Goal: Task Accomplishment & Management: Complete application form

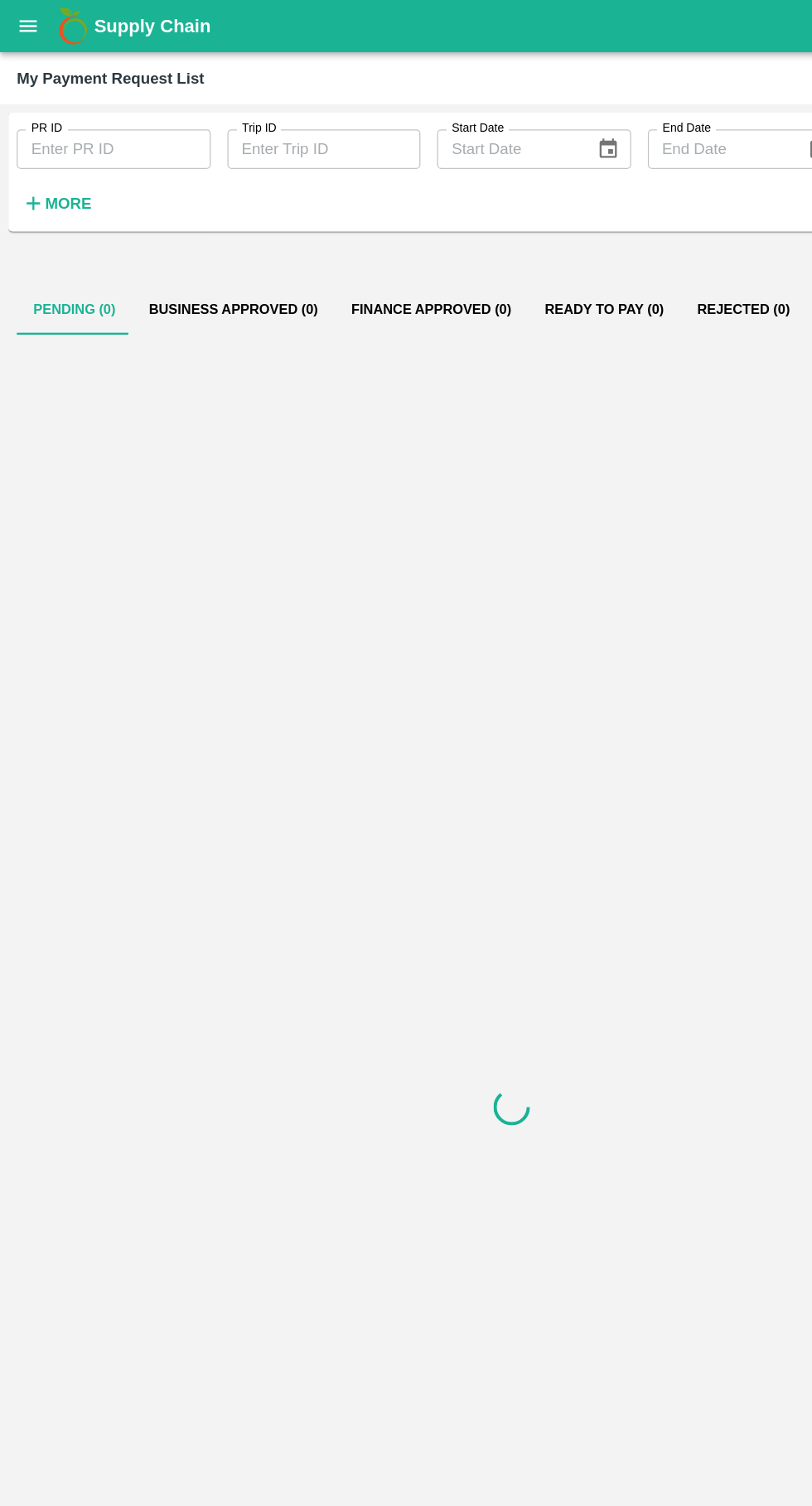
click at [23, 21] on icon "open drawer" at bounding box center [23, 20] width 14 height 9
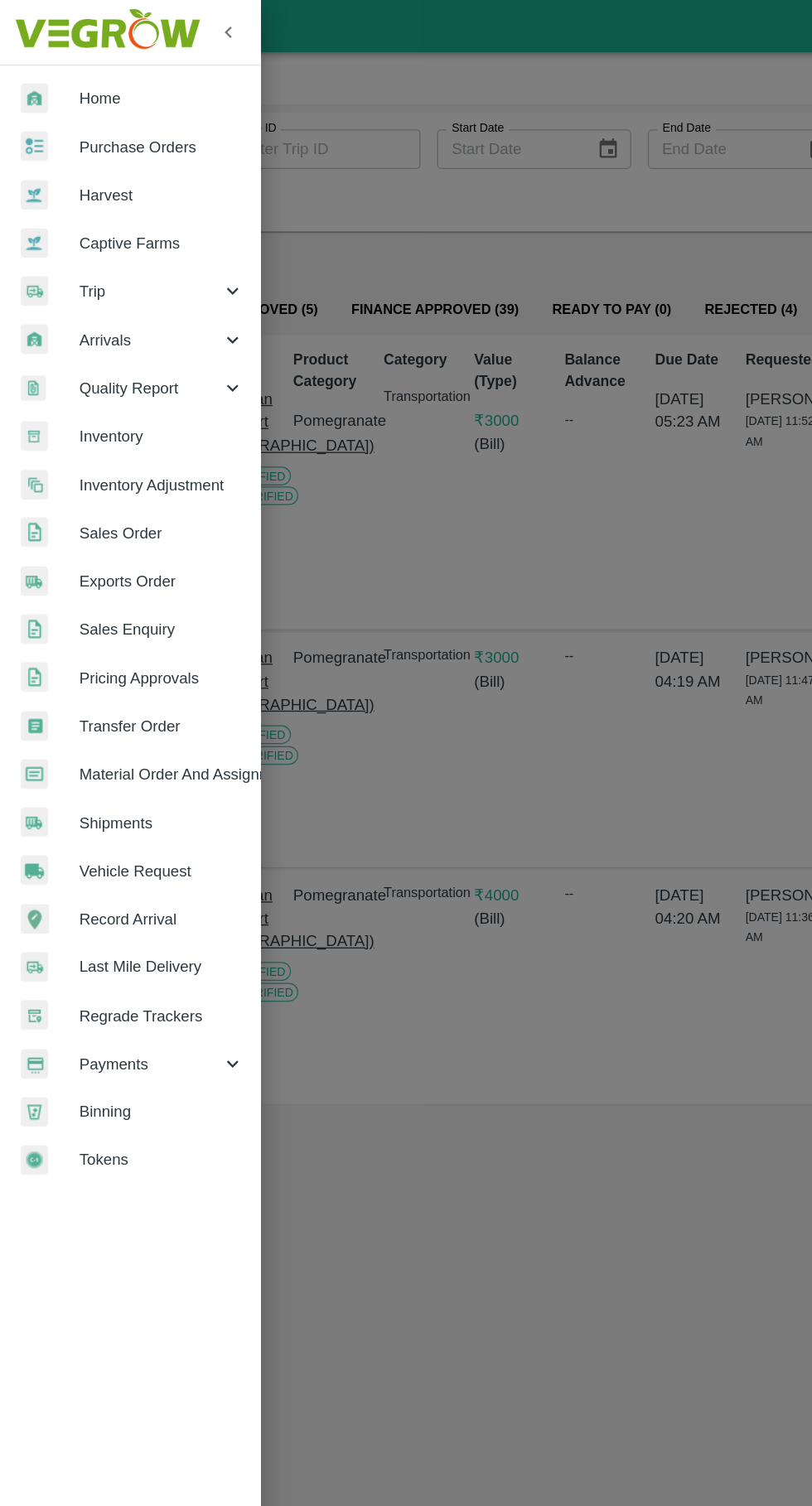
click at [64, 683] on span "Vehicle Request" at bounding box center [128, 692] width 131 height 18
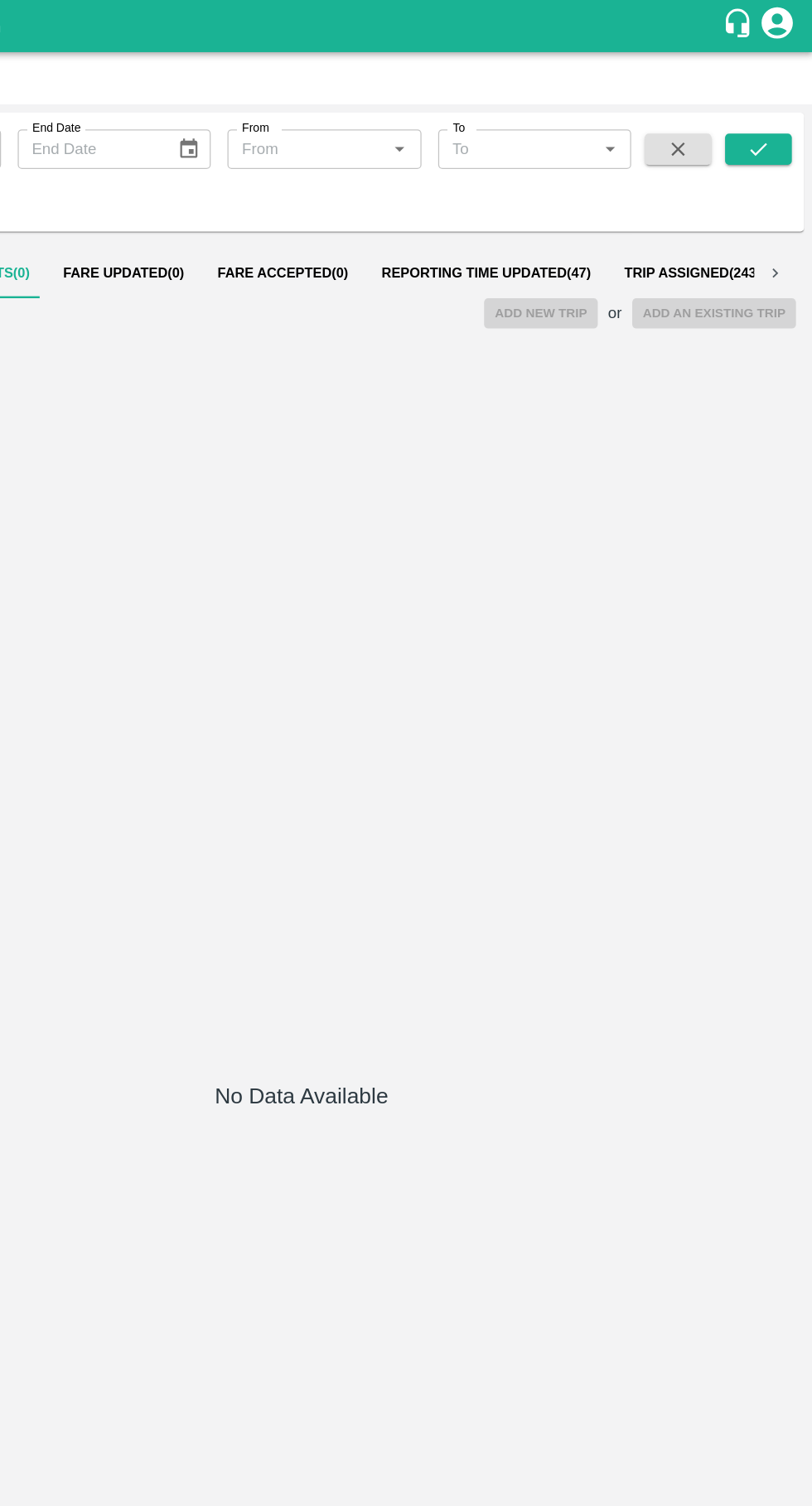
click at [537, 211] on span "Reporting Time Updated ( 47 )" at bounding box center [553, 218] width 166 height 13
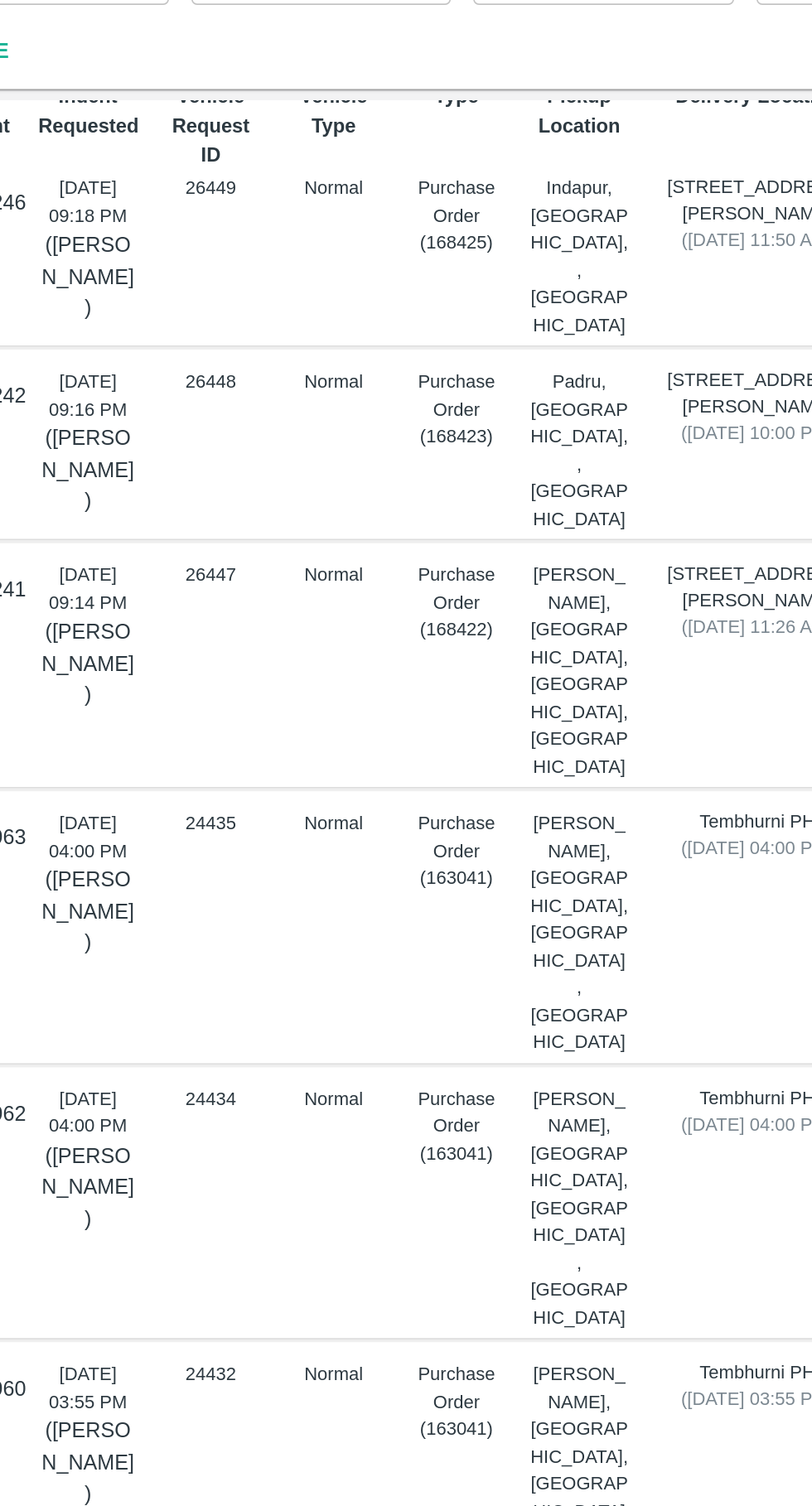
scroll to position [104, 0]
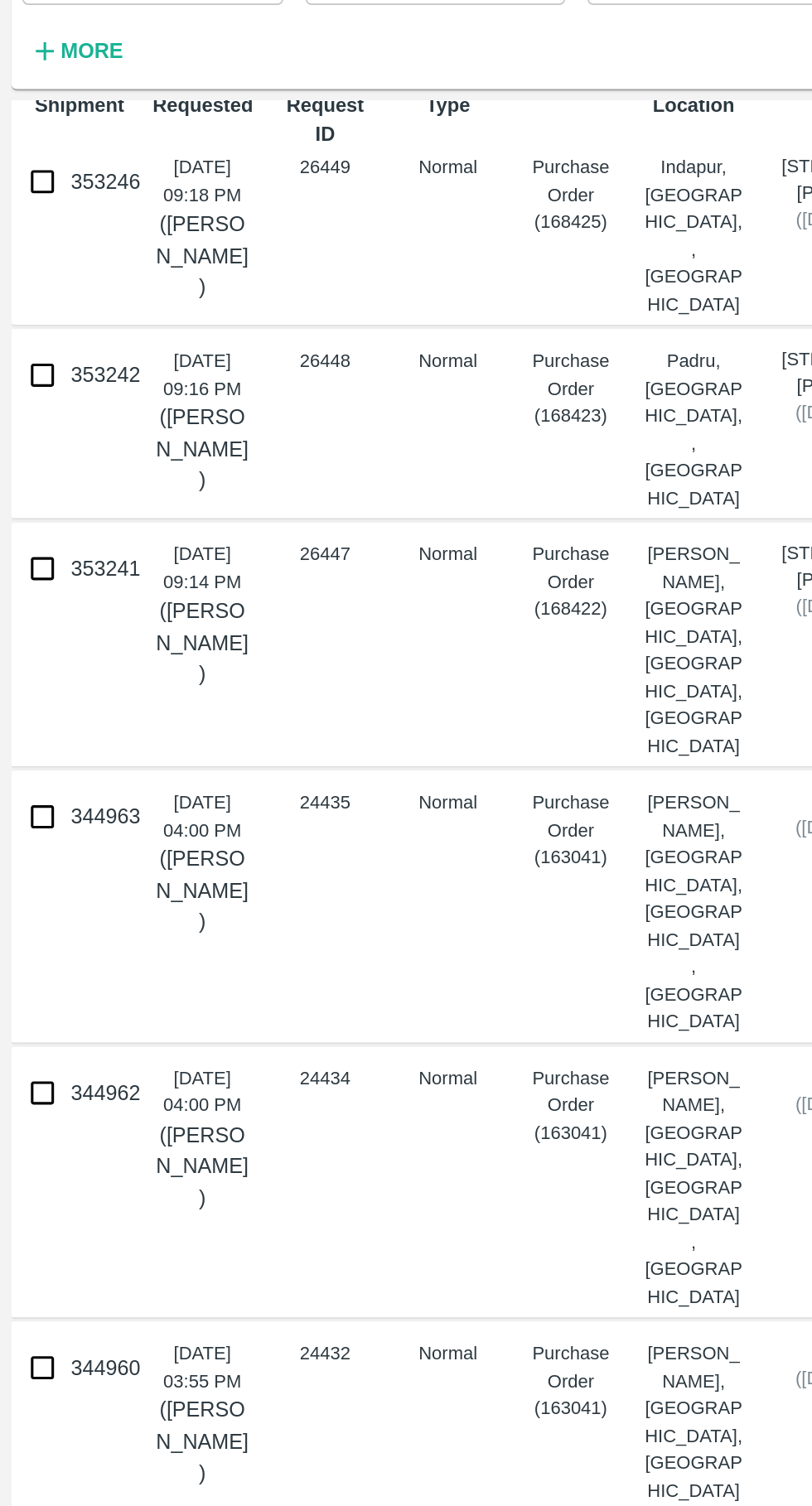
click at [26, 454] on input "353241" at bounding box center [24, 467] width 33 height 33
checkbox input "true"
click at [10, 336] on input "353242" at bounding box center [24, 352] width 33 height 33
checkbox input "true"
click at [22, 246] on input "353246" at bounding box center [24, 238] width 33 height 33
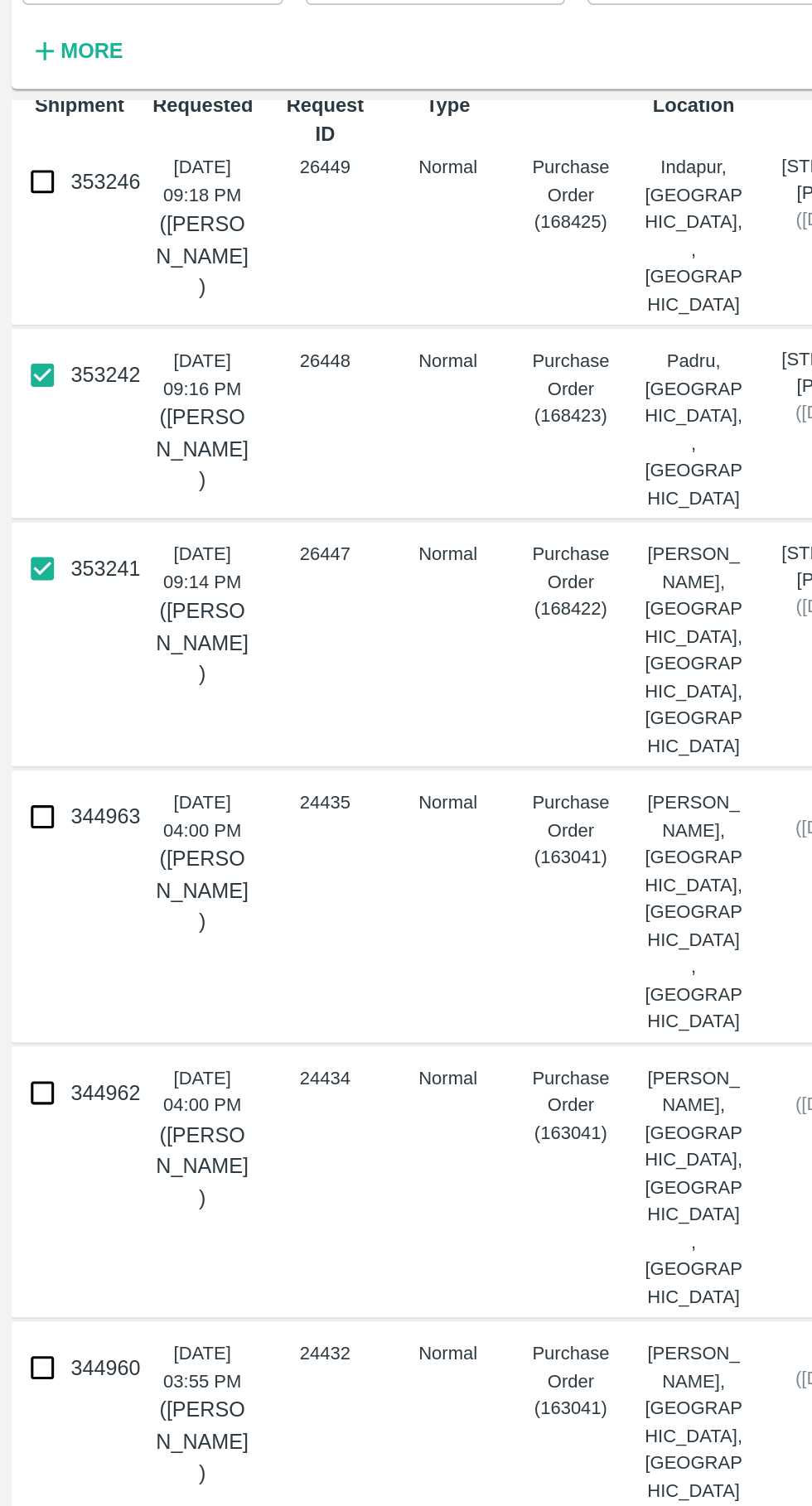
checkbox input "true"
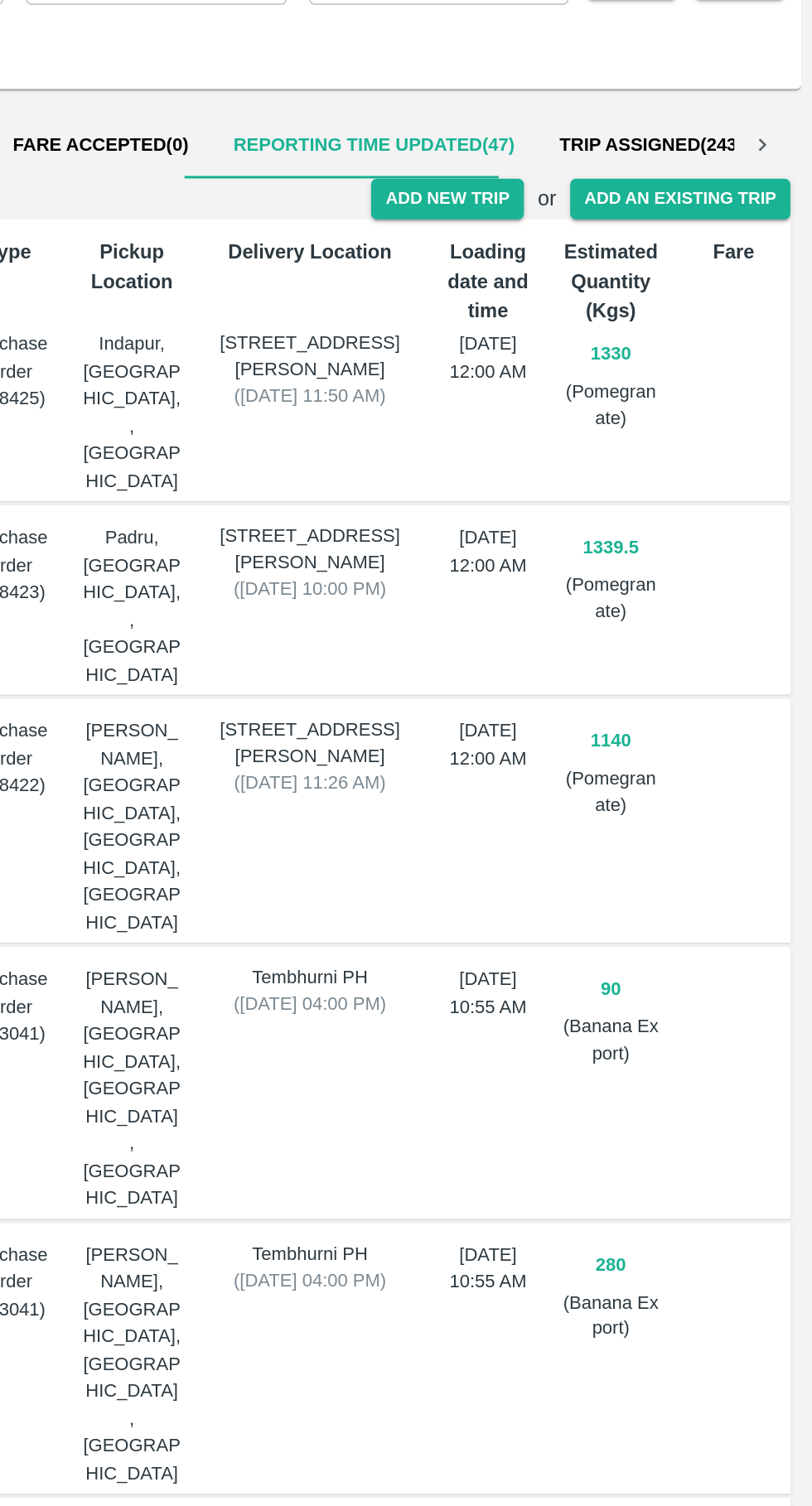
click at [596, 249] on button "Add New Trip" at bounding box center [595, 249] width 90 height 24
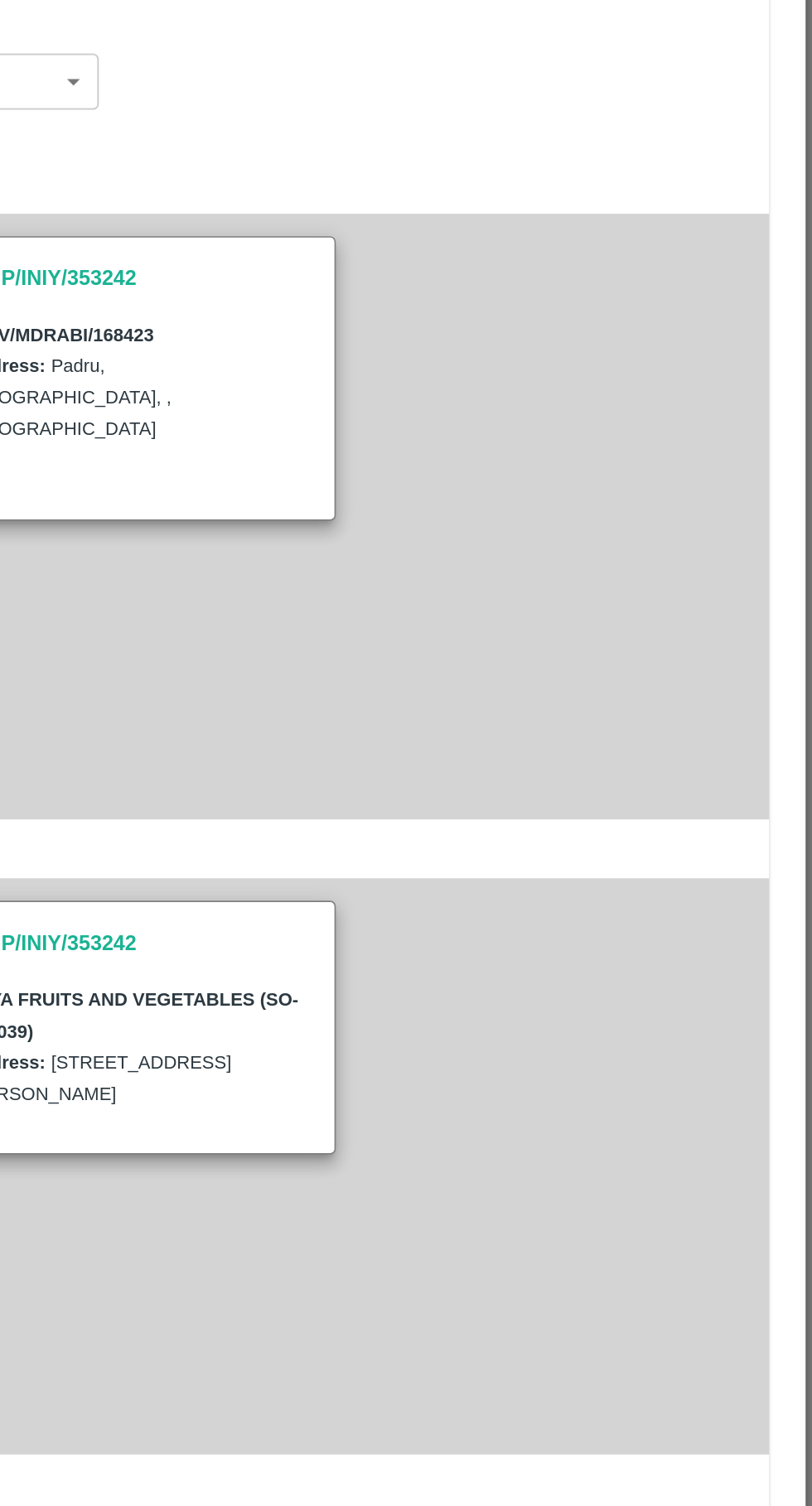
type input "1140"
type input "Normal"
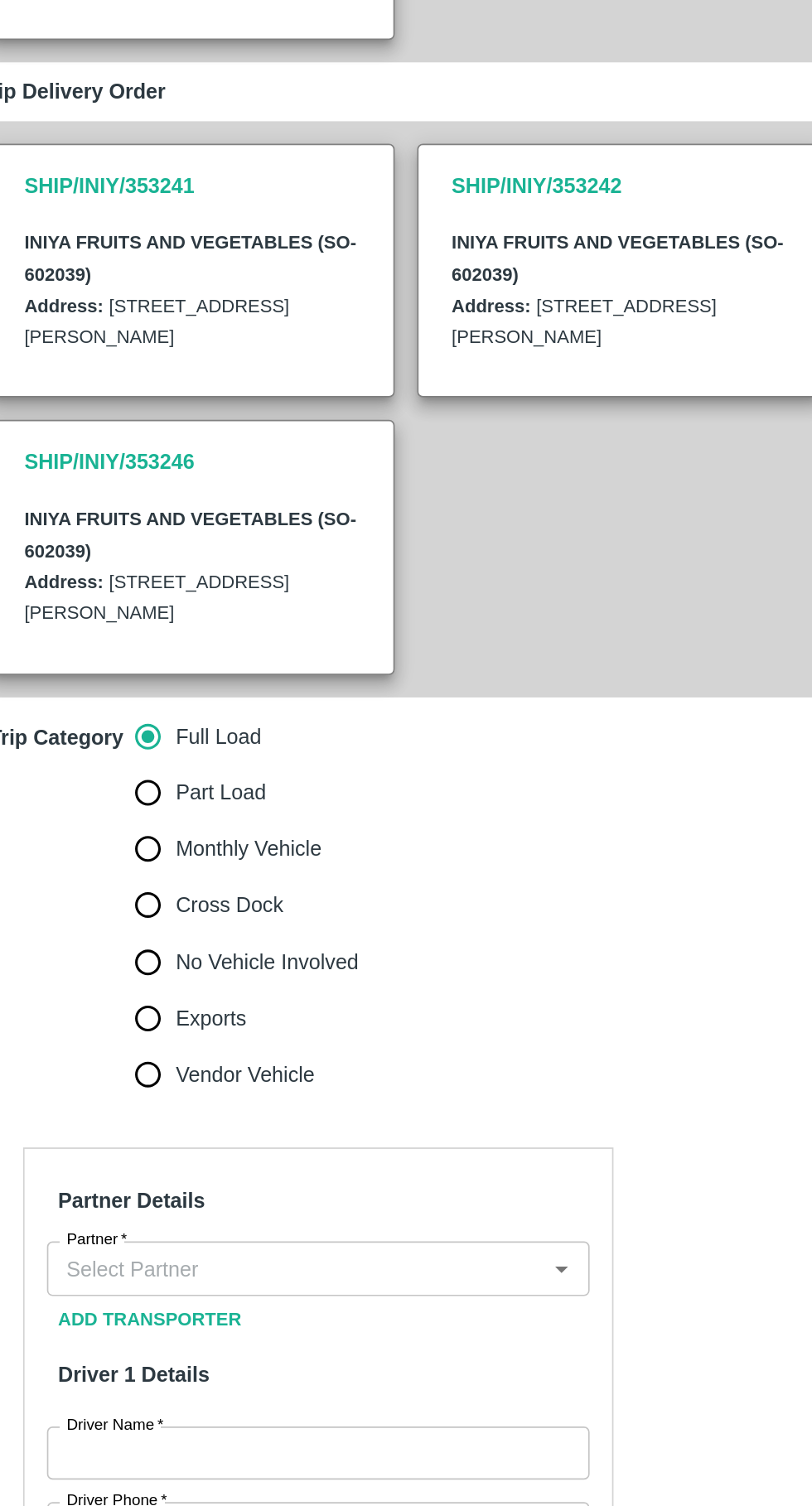
scroll to position [596, 0]
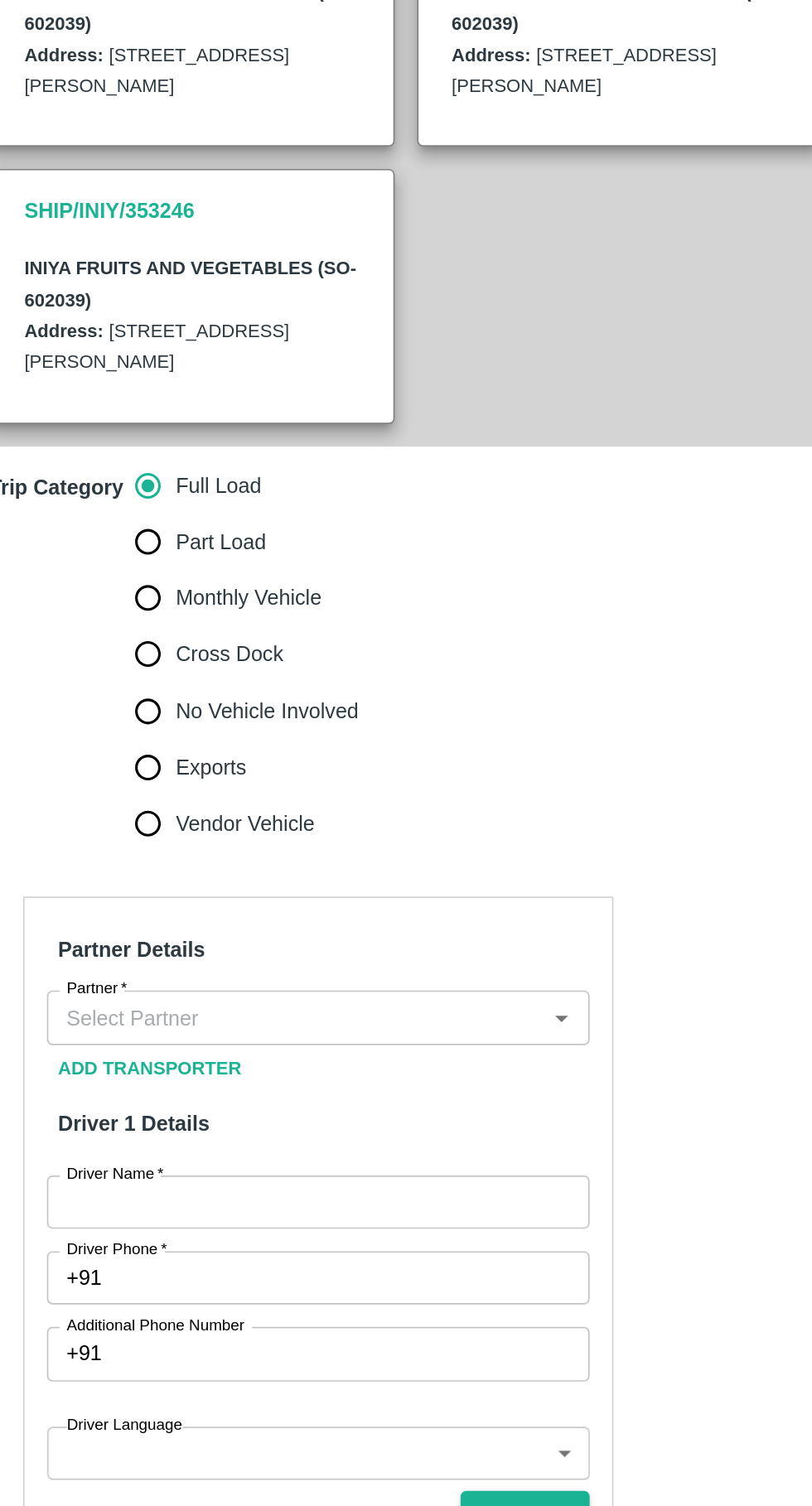
click at [248, 722] on input "Partner   *" at bounding box center [219, 732] width 283 height 22
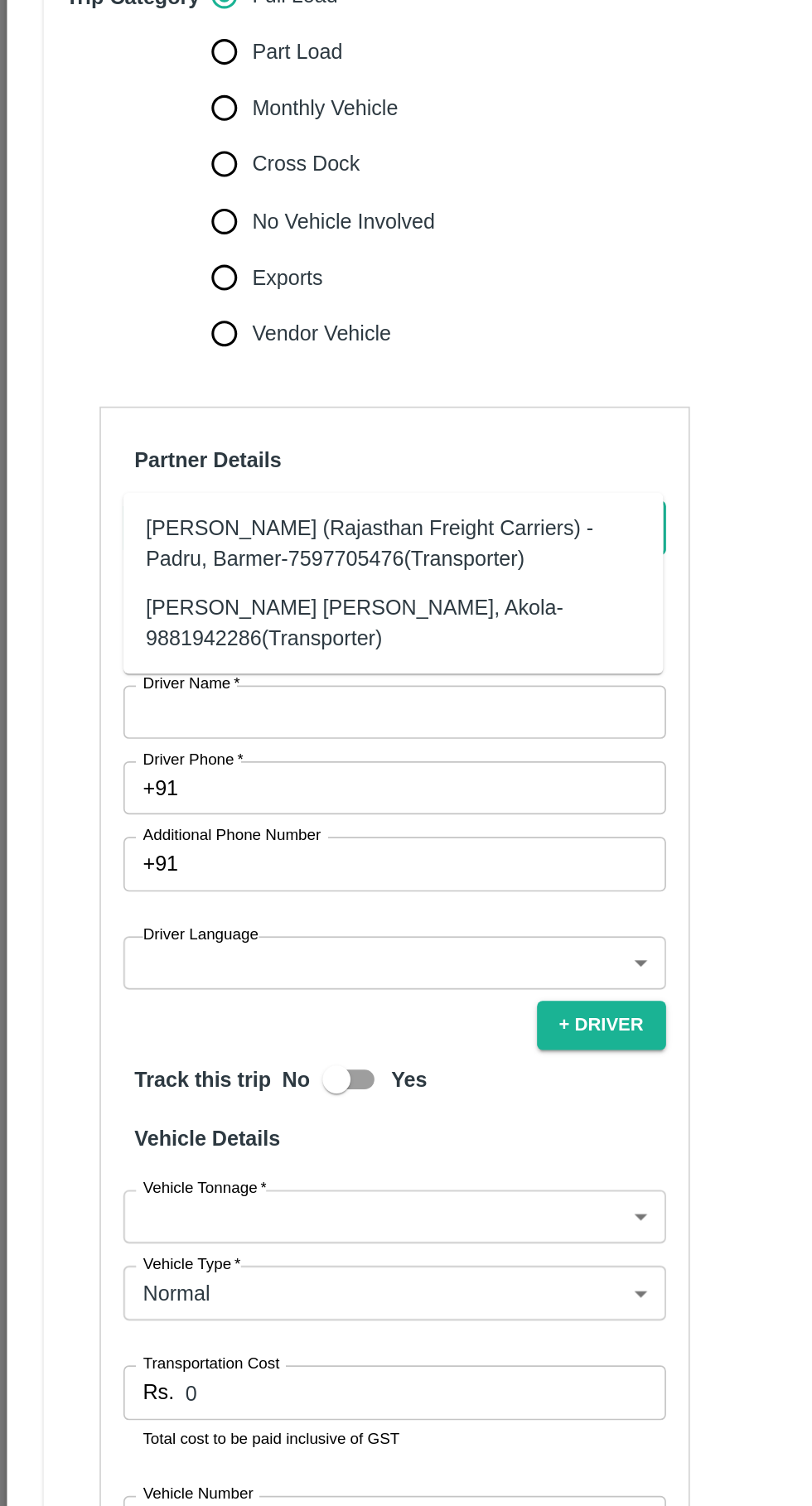
click at [287, 735] on div "[PERSON_NAME] (Rajasthan Freight Carriers) -Padru, Barmer-7597705476(Transporte…" at bounding box center [233, 743] width 292 height 37
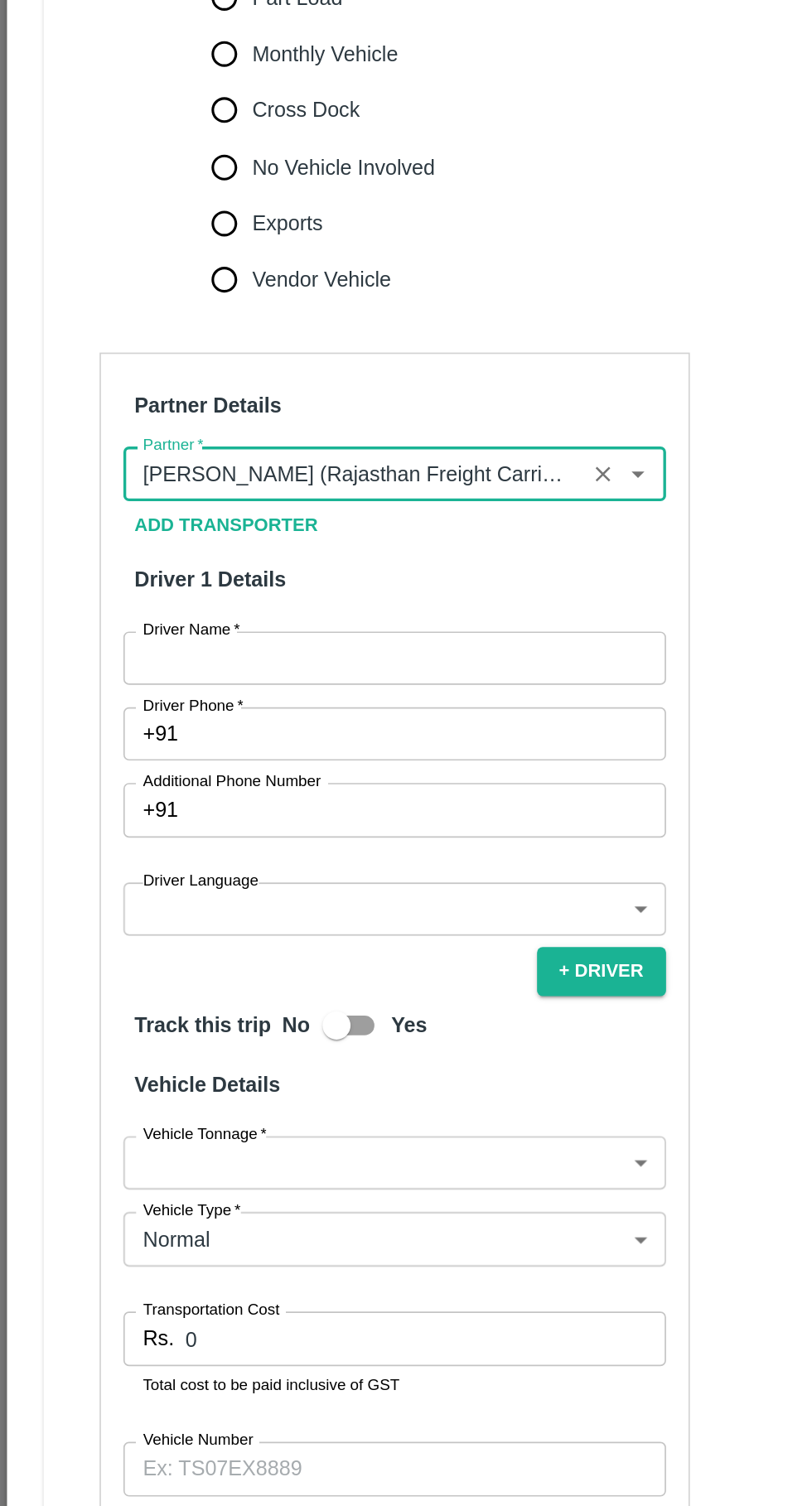
type input "[PERSON_NAME] (Rajasthan Freight Carriers) -Padru, Barmer-7597705476(Transporte…"
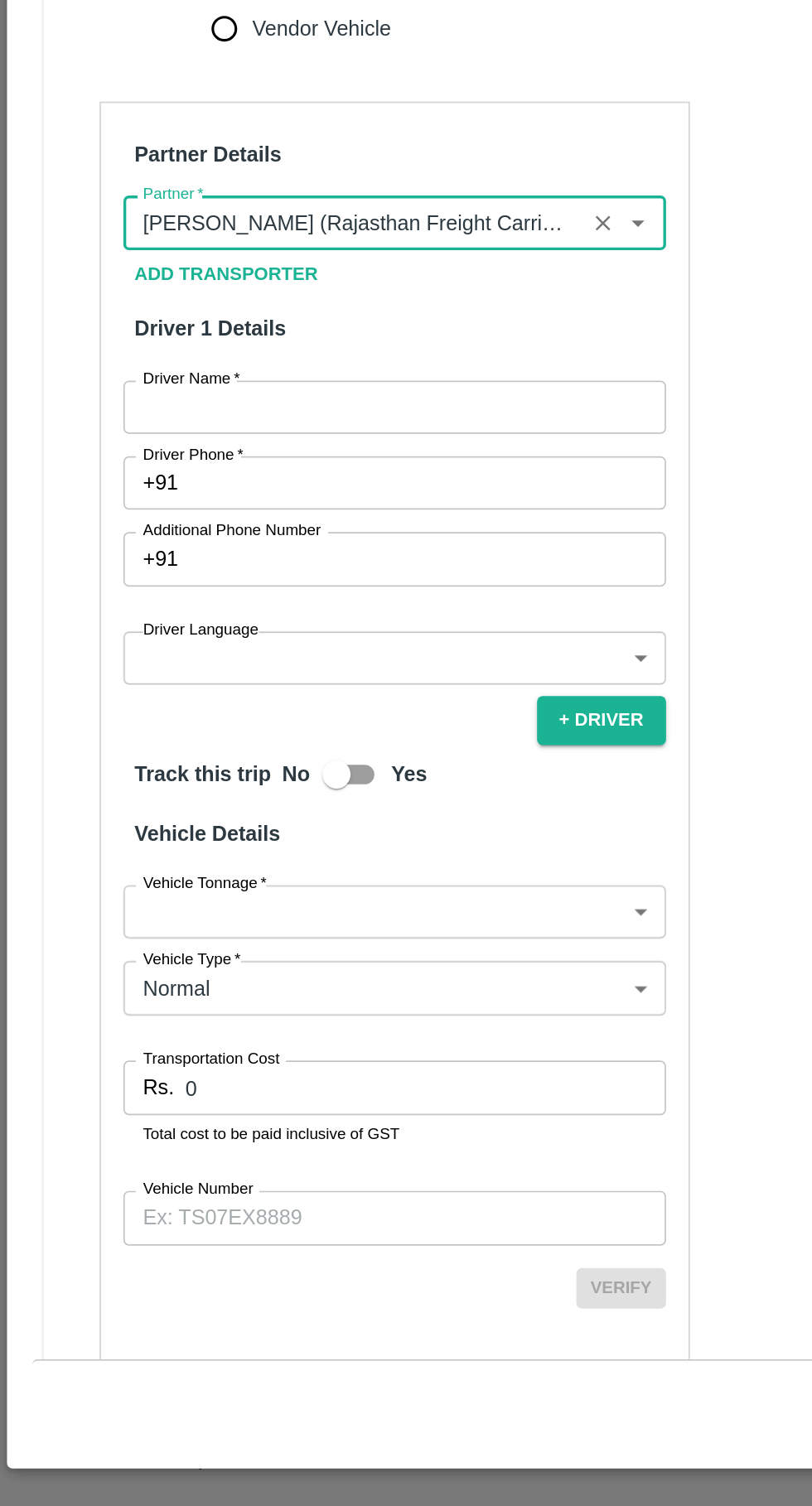
scroll to position [0, 0]
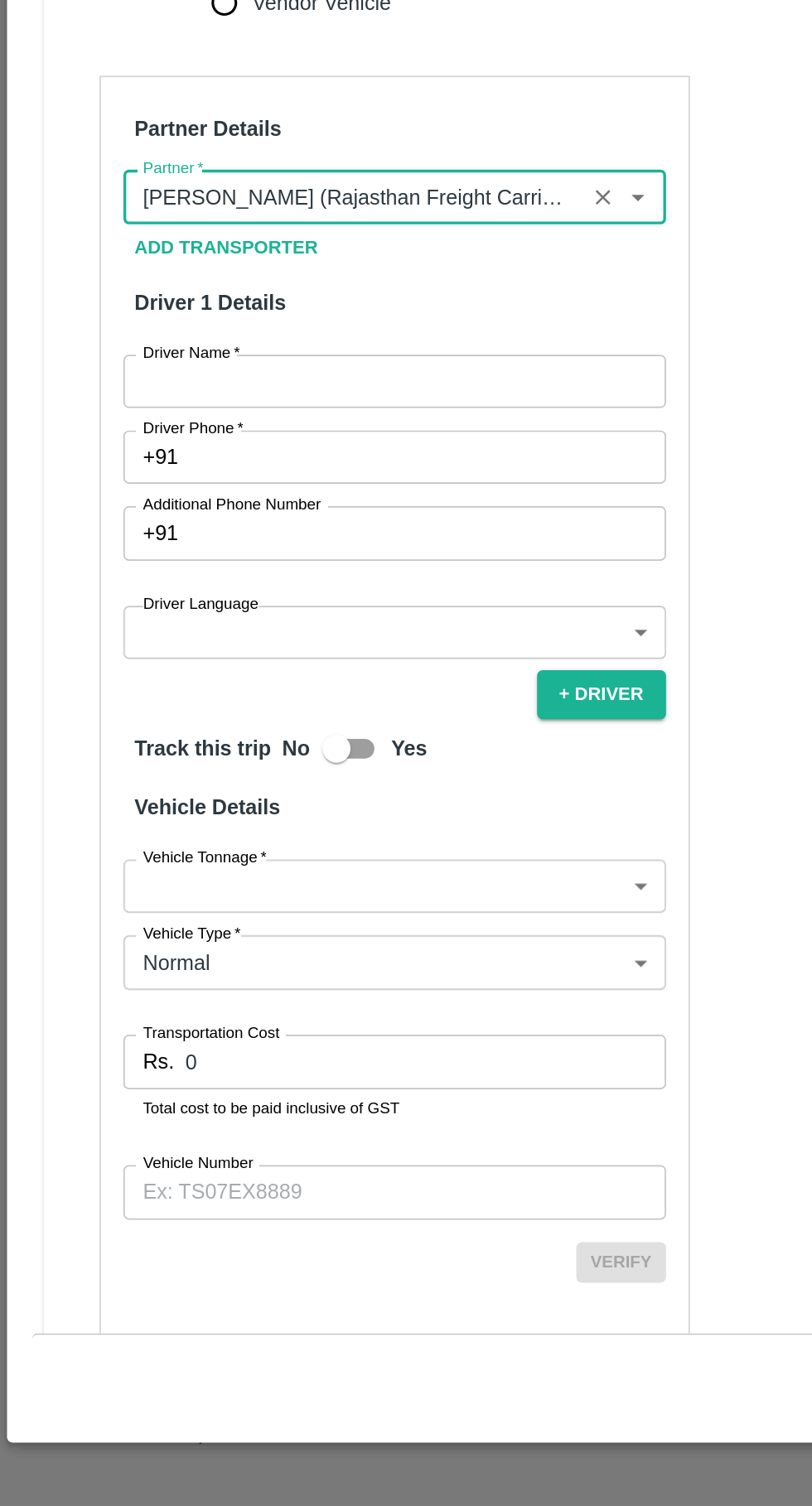
click at [214, 1304] on input "Vehicle Number" at bounding box center [233, 1320] width 321 height 31
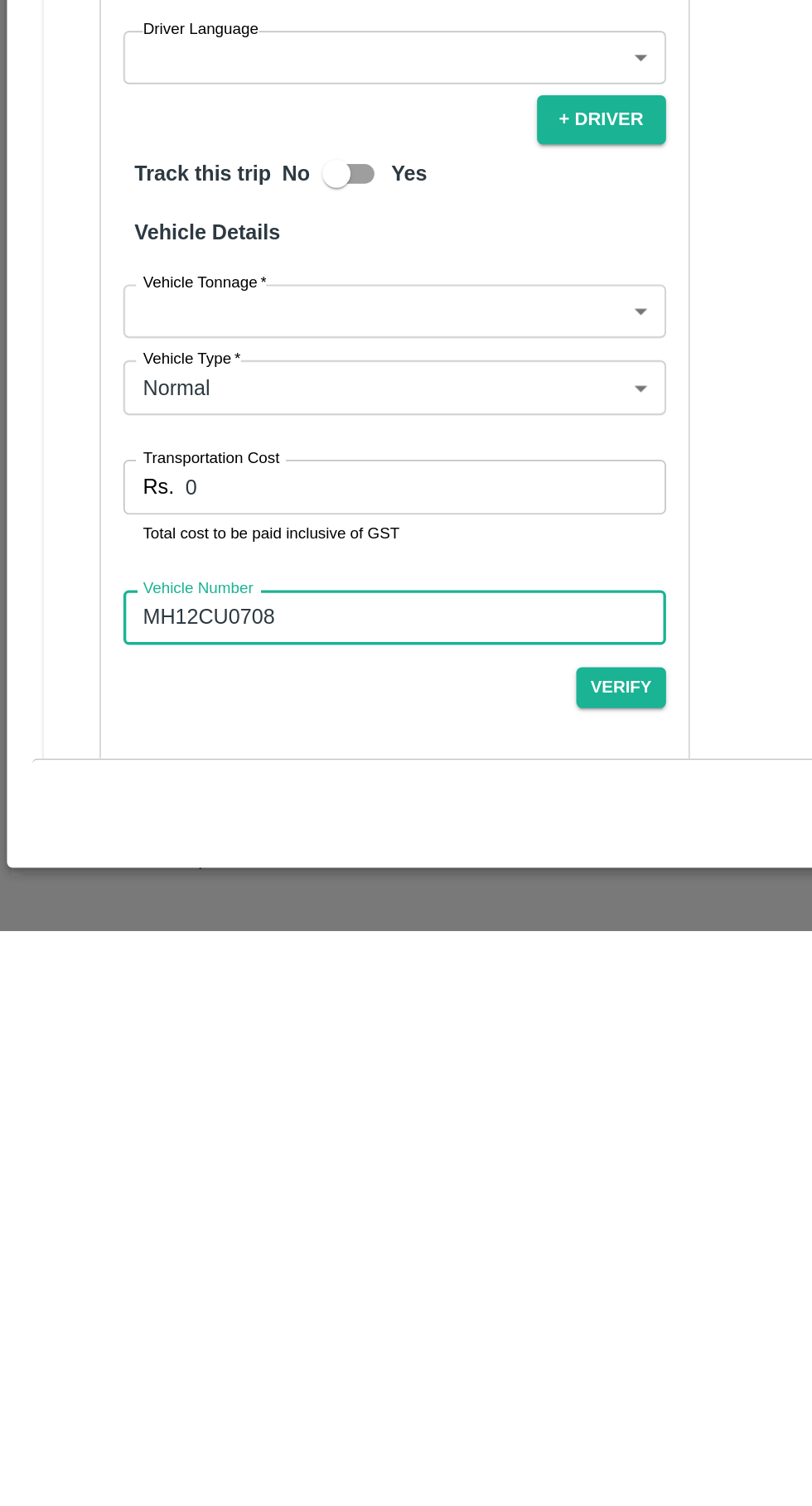
type input "MH12CU0708"
click at [182, 1228] on input "0" at bounding box center [251, 1243] width 284 height 31
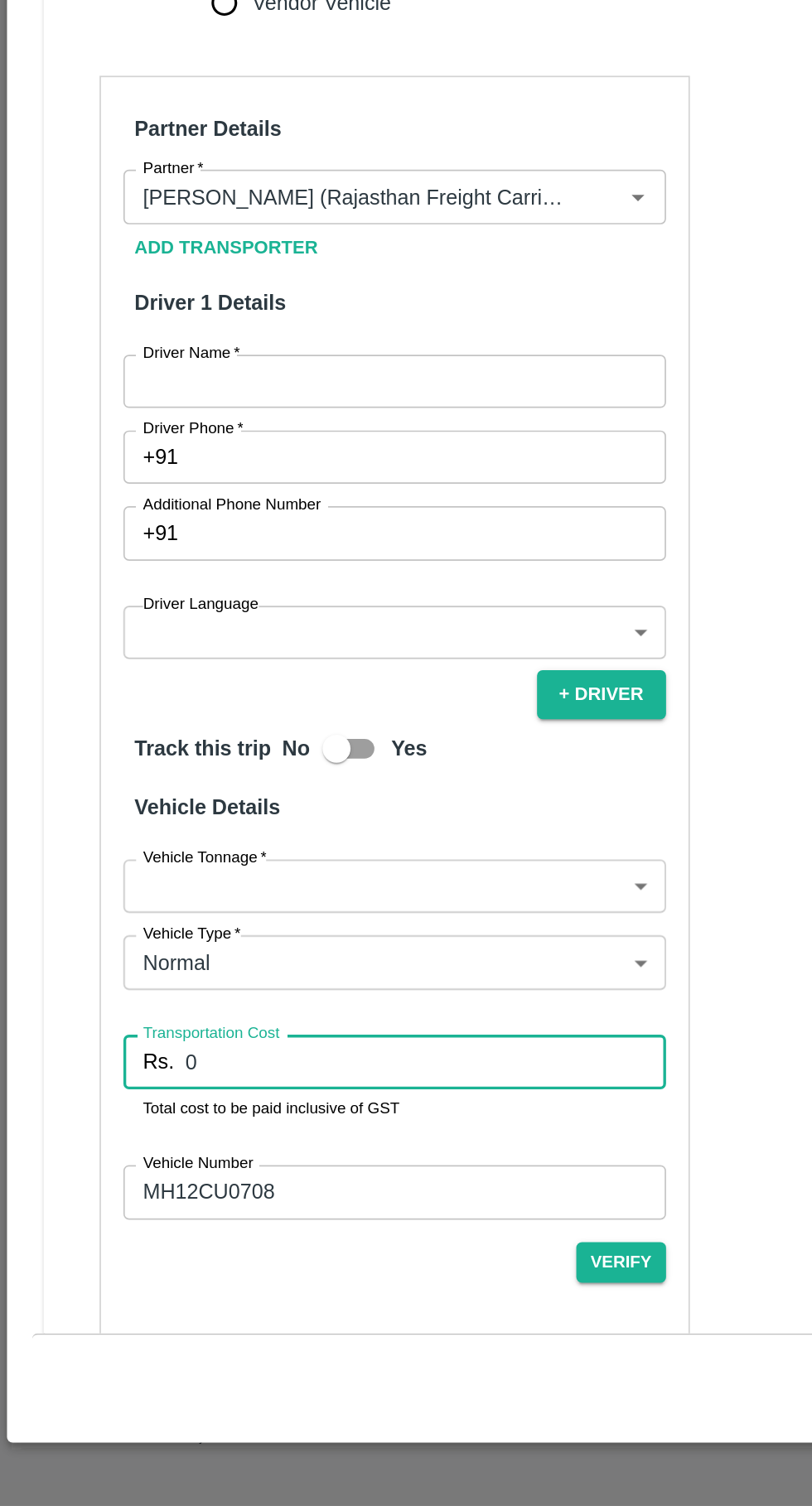
click at [155, 1228] on input "0" at bounding box center [251, 1243] width 284 height 31
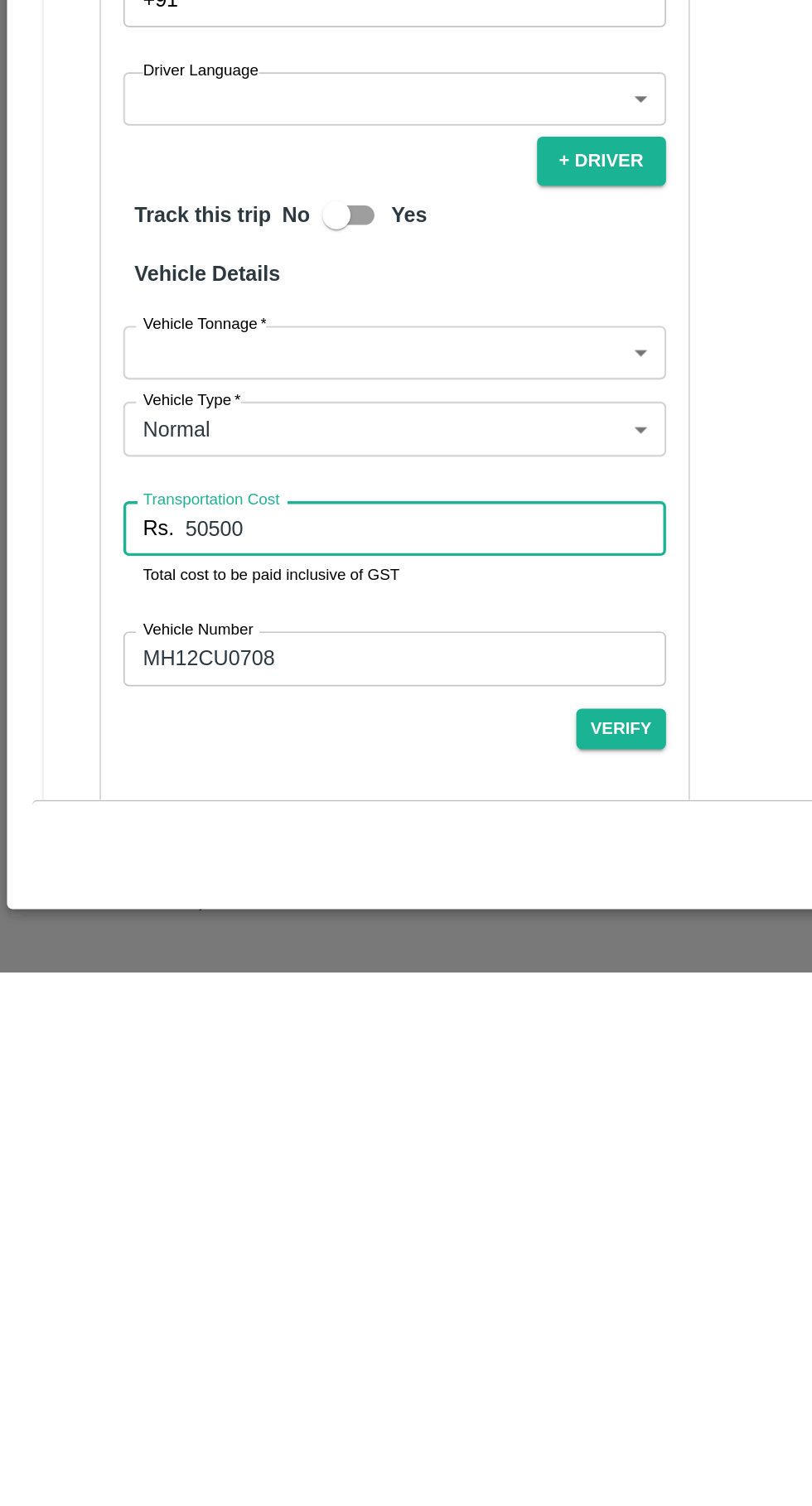
type input "50500"
click at [300, 1112] on body "Supply Chain Vehicle Request List Start Date Start Date End Date End Date From …" at bounding box center [406, 753] width 812 height 1506
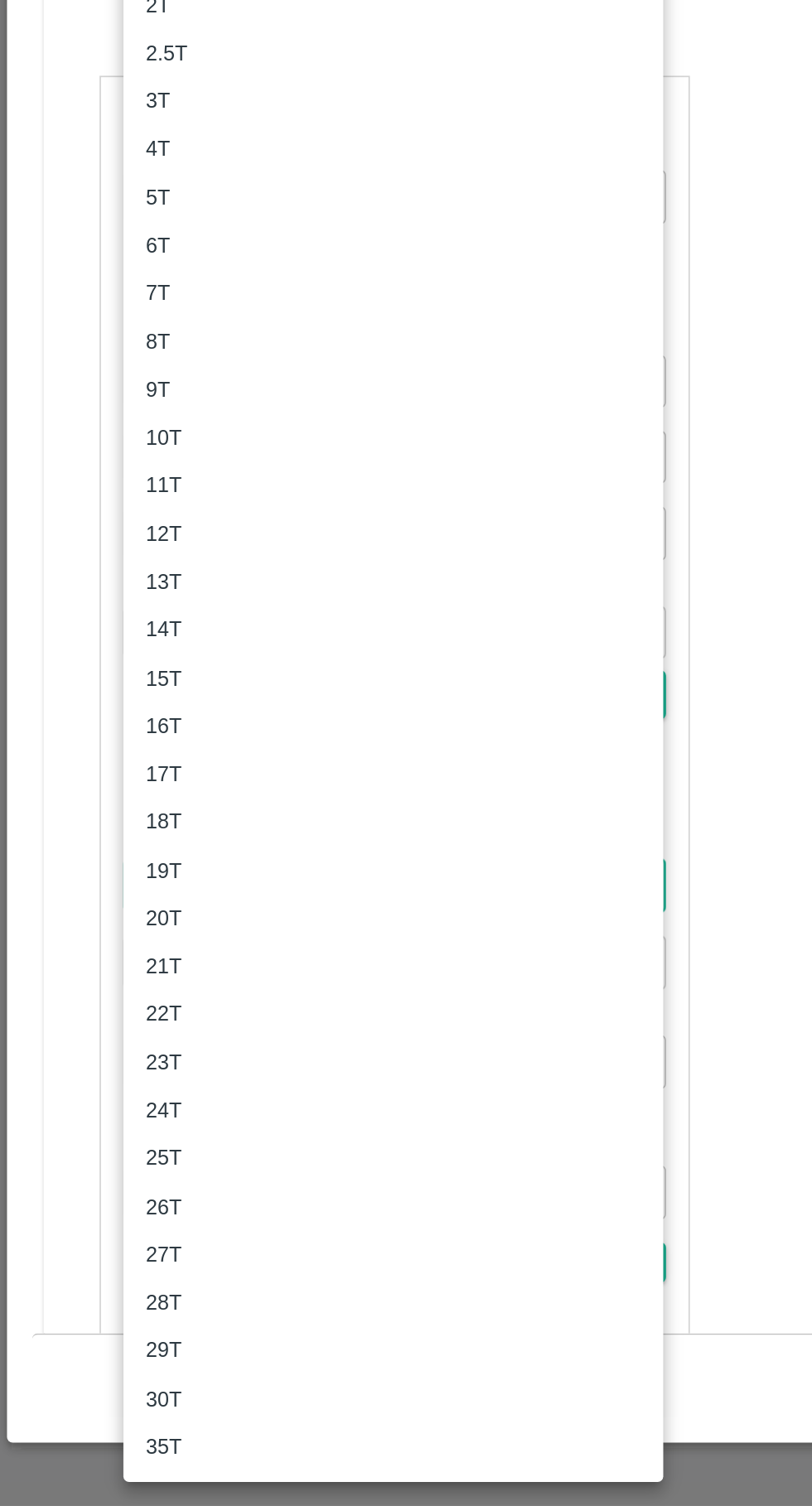
click at [120, 877] on div "10T" at bounding box center [233, 875] width 292 height 18
type input "10000"
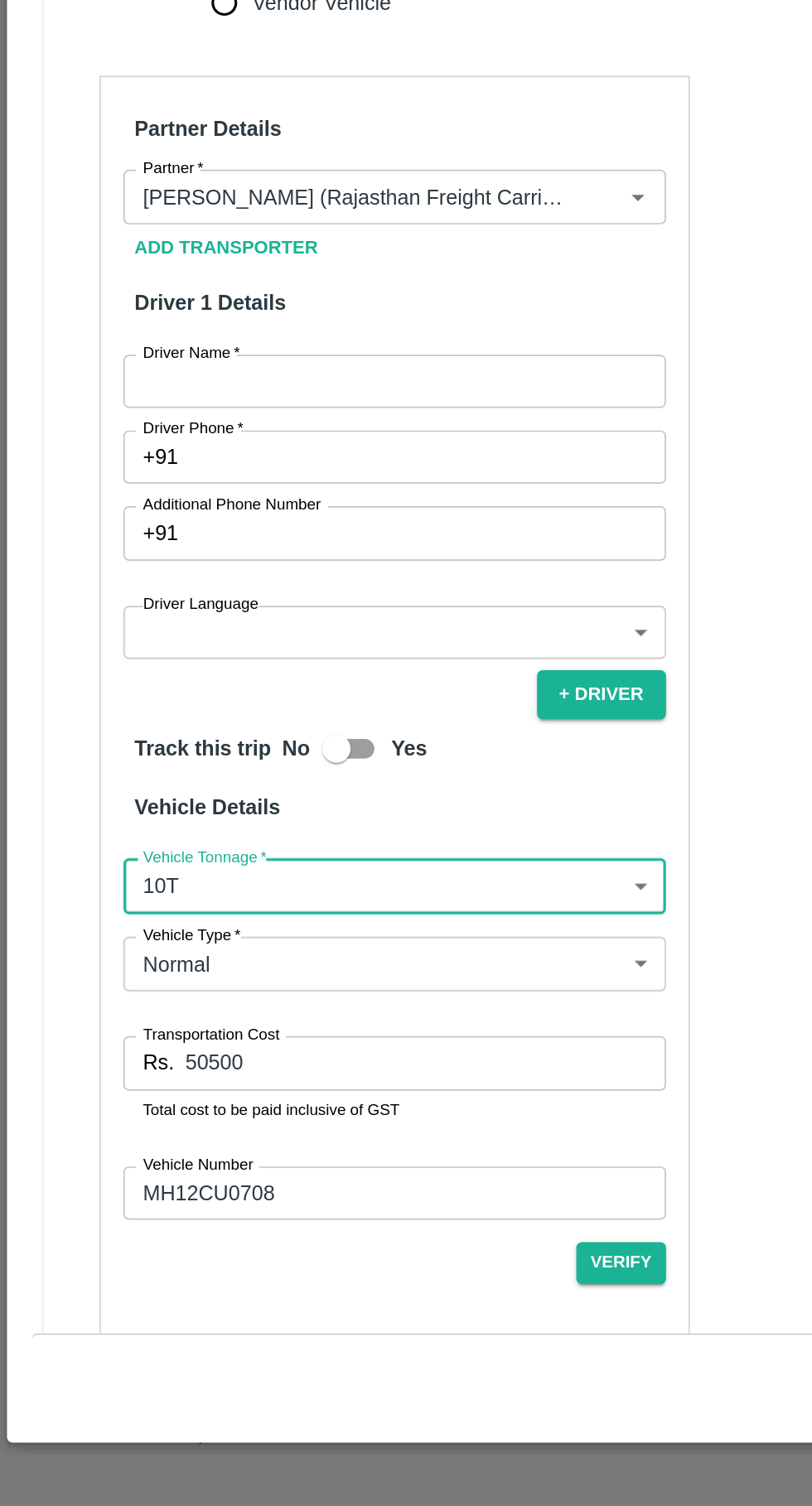
scroll to position [455, 0]
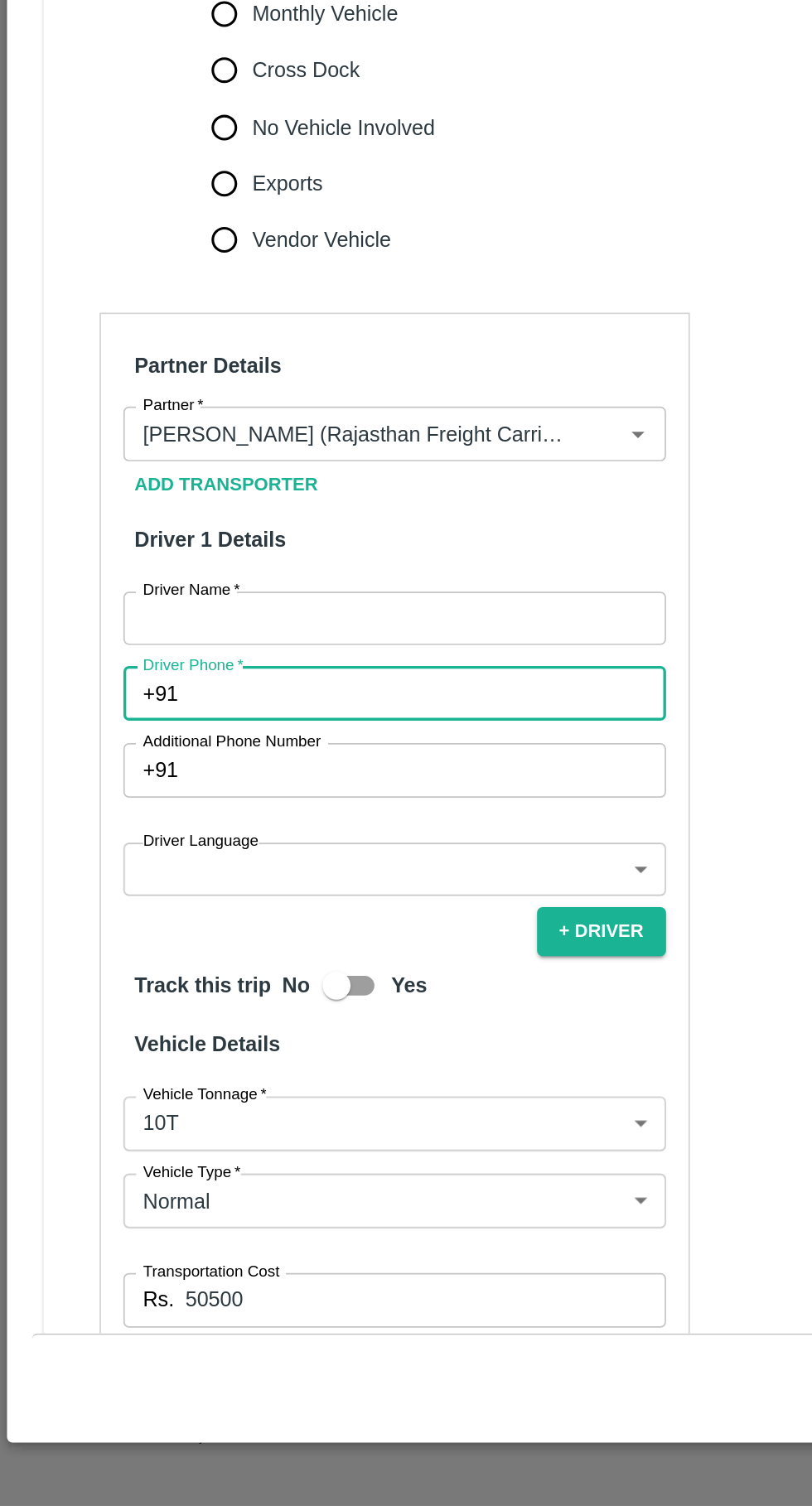
paste input "8459465105"
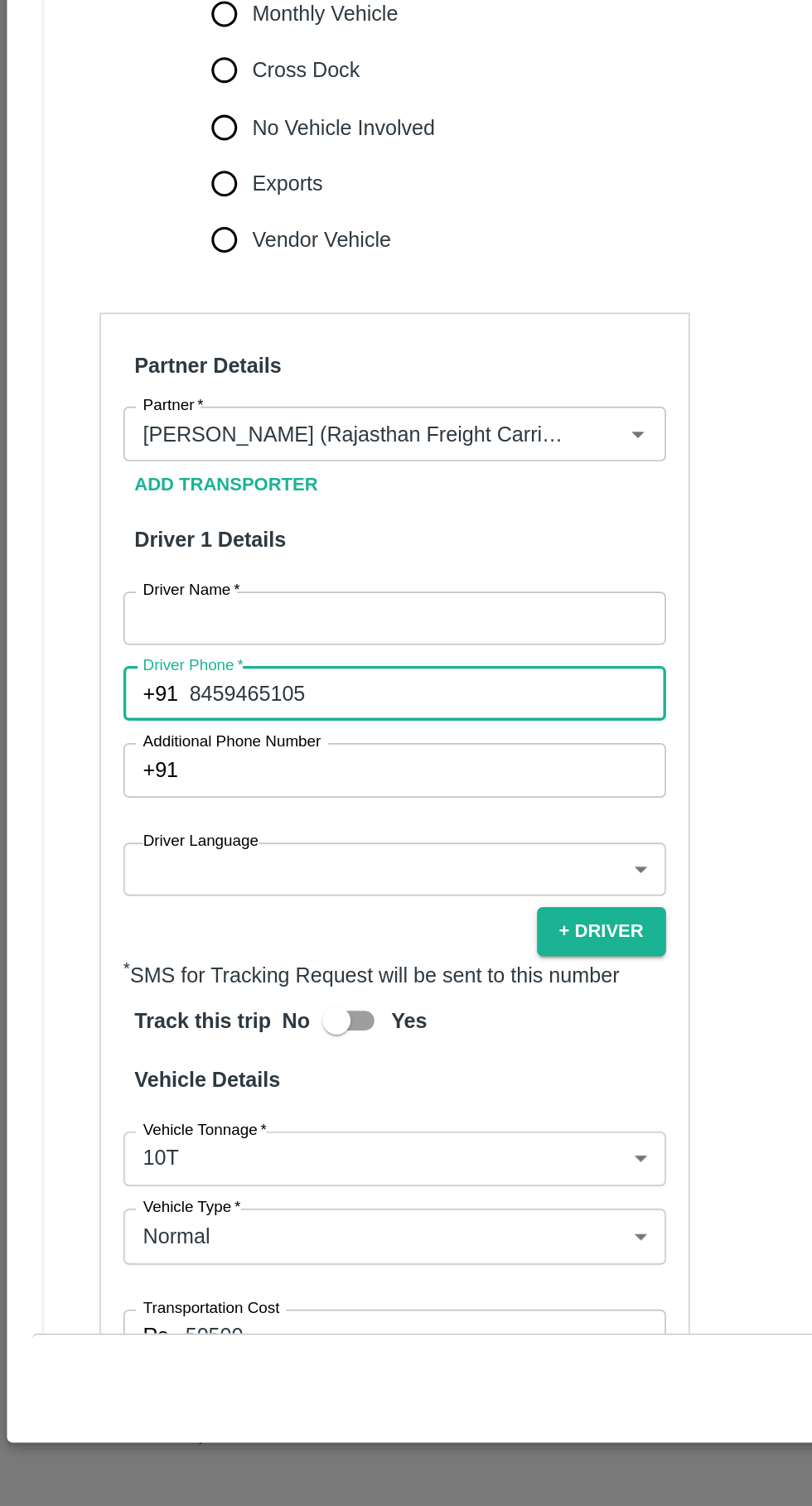
type input "8459465105"
click at [203, 1089] on body "Supply Chain Vehicle Request List Start Date Start Date End Date End Date From …" at bounding box center [406, 753] width 812 height 1506
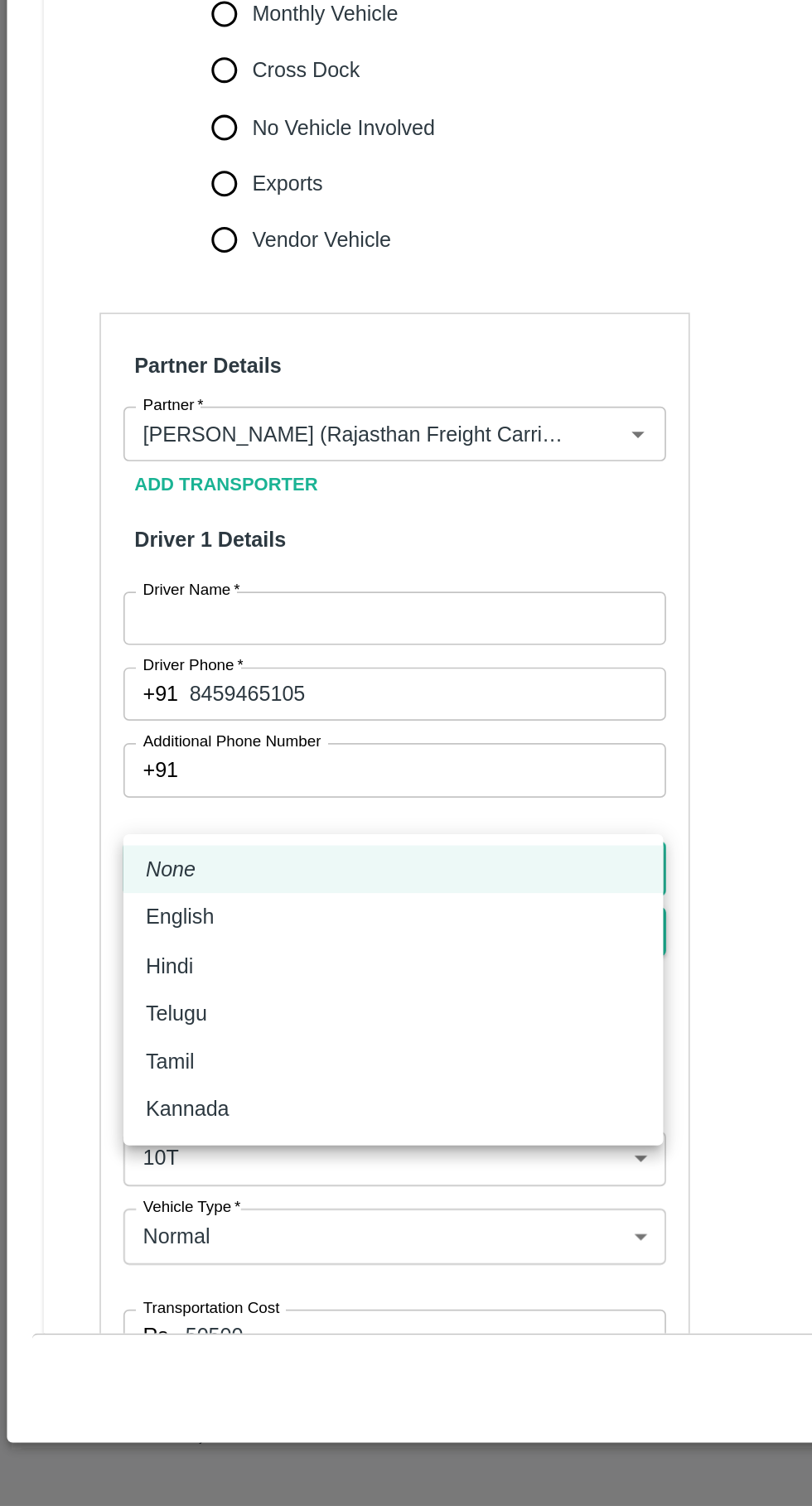
click at [140, 1189] on div "Hindi" at bounding box center [233, 1188] width 292 height 18
type input "hi"
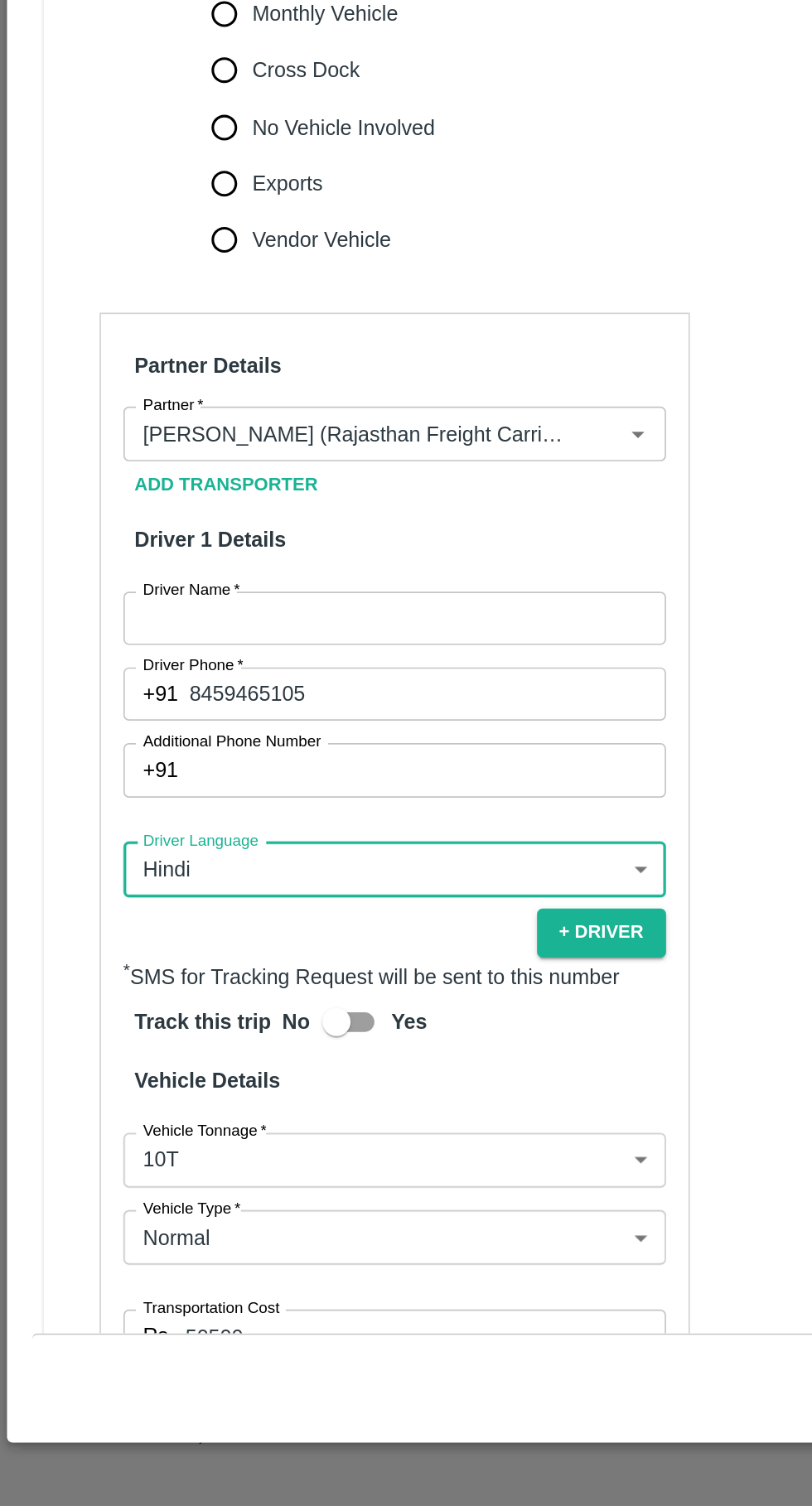
click at [212, 966] on input "Driver Name   *" at bounding box center [233, 981] width 321 height 31
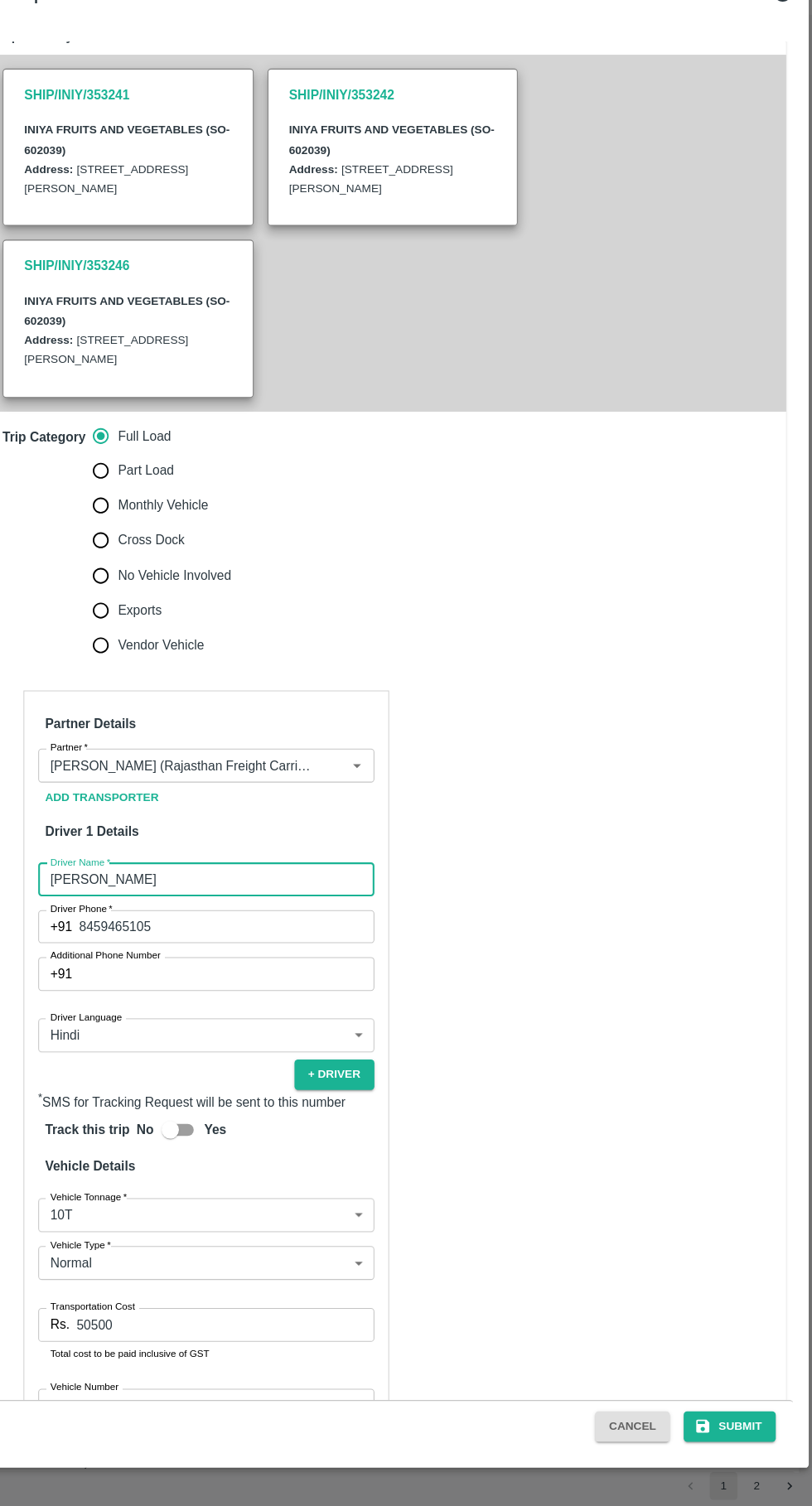
scroll to position [618, 0]
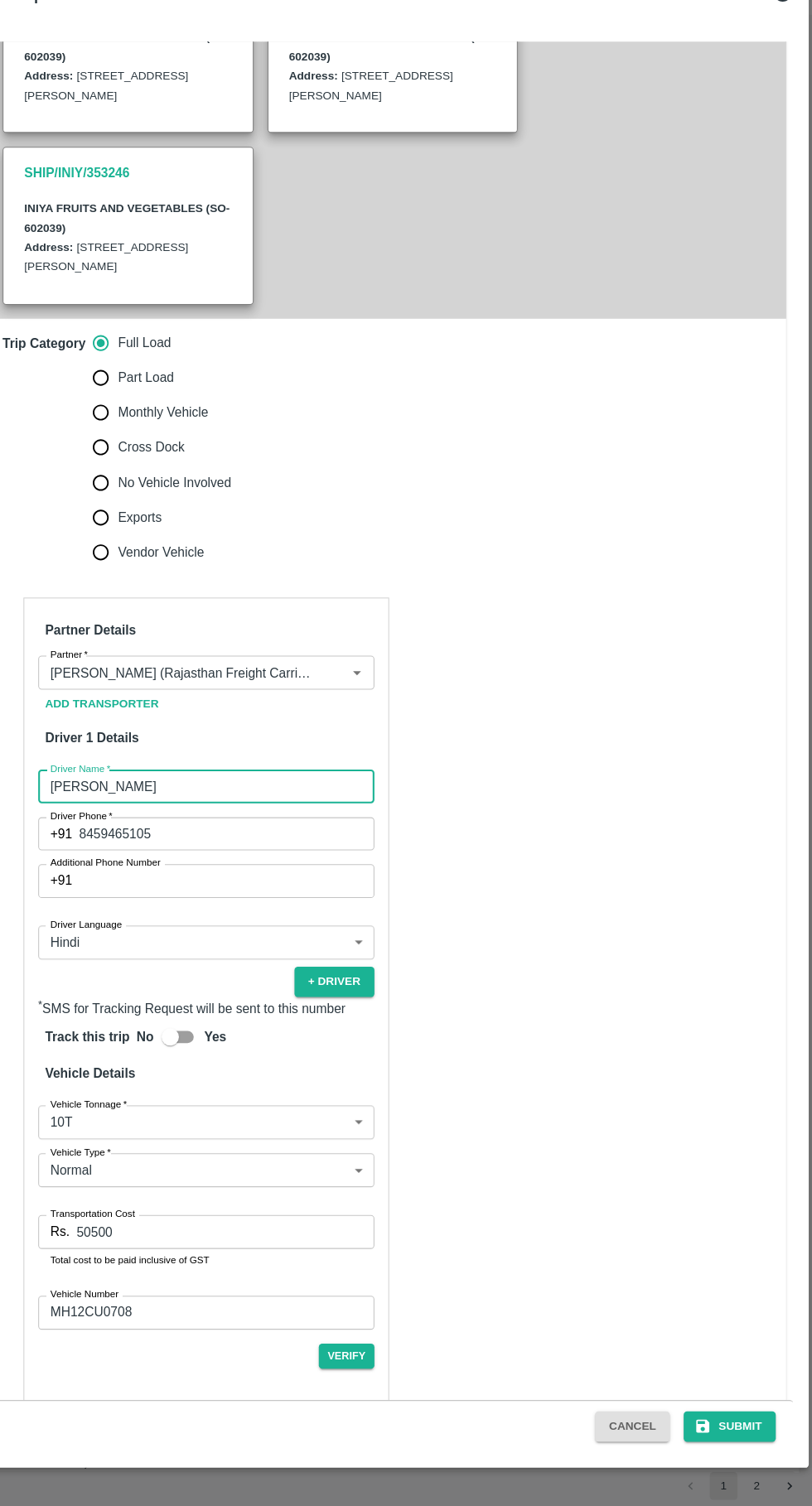
type input "[PERSON_NAME]"
click at [744, 1447] on div "Cancel Submit" at bounding box center [406, 1429] width 773 height 50
click at [733, 1433] on button "Submit" at bounding box center [732, 1430] width 88 height 29
